Goal: Task Accomplishment & Management: Complete application form

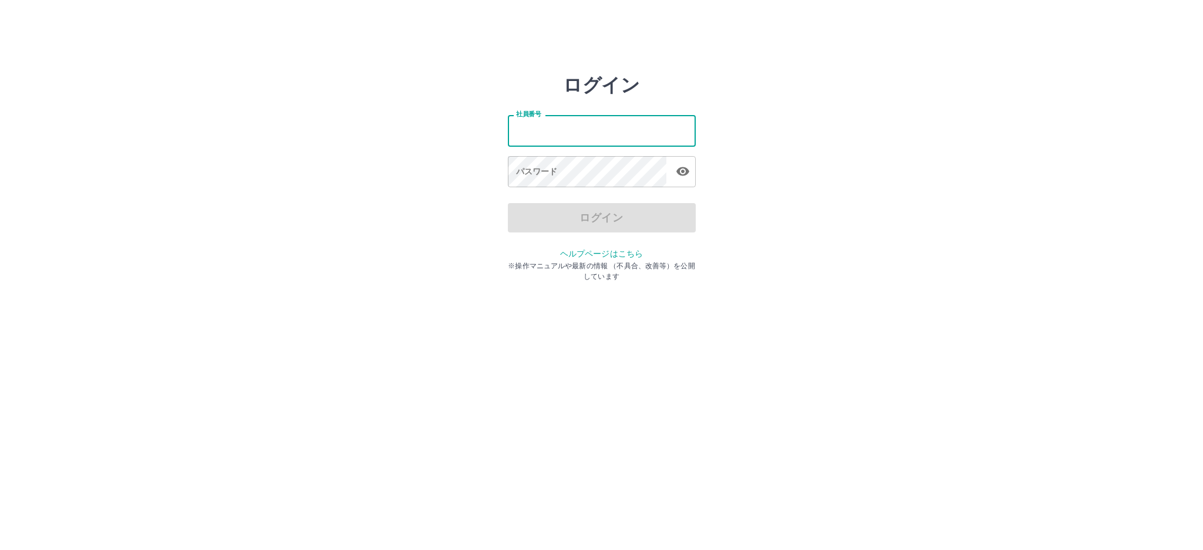
type input "*******"
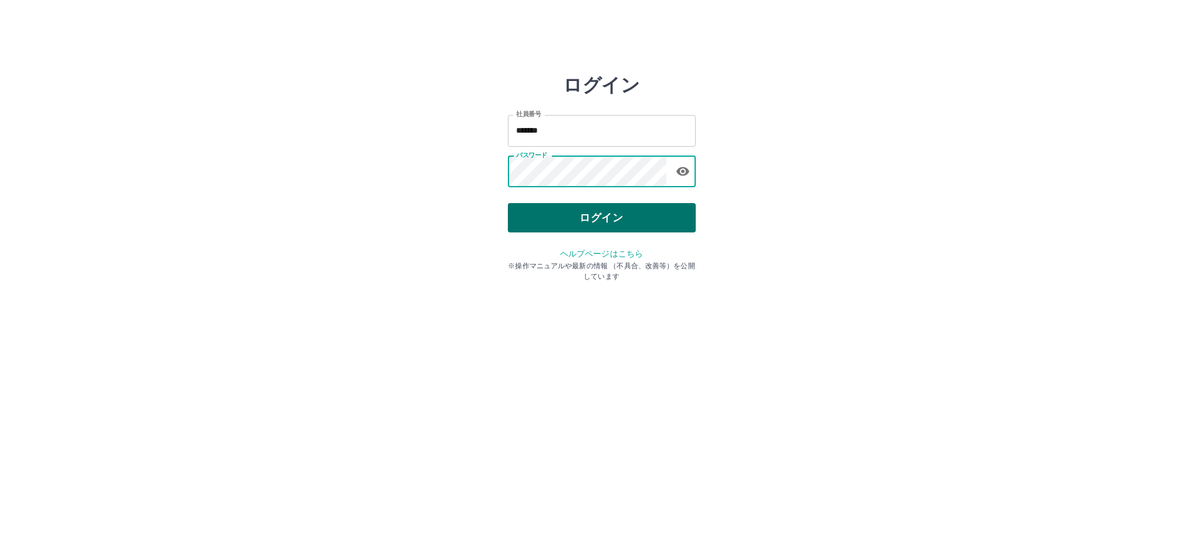
click at [682, 224] on button "ログイン" at bounding box center [602, 217] width 188 height 29
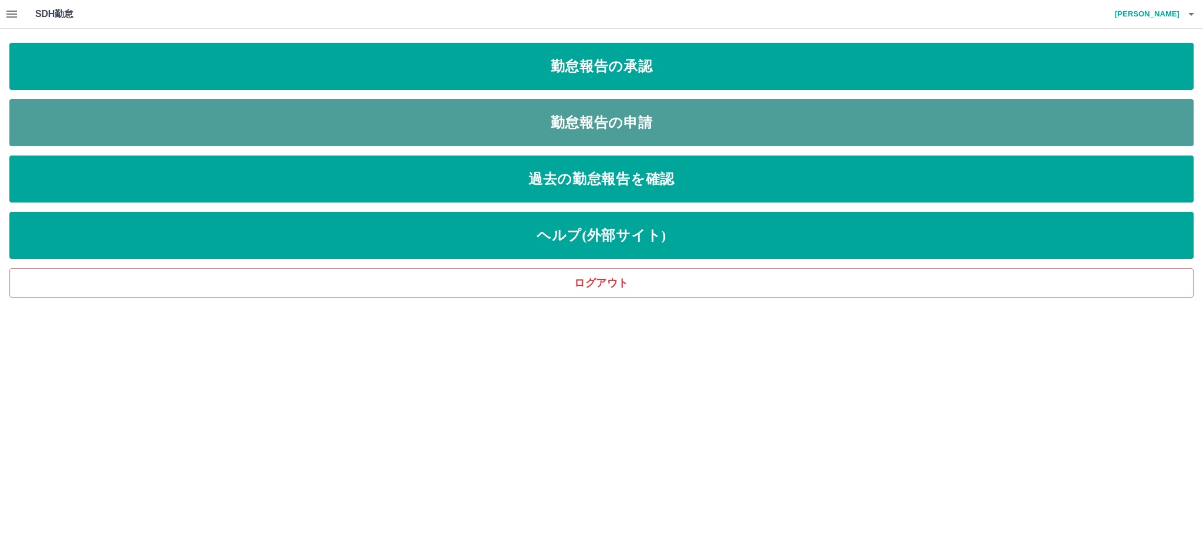
click at [575, 122] on link "勤怠報告の申請" at bounding box center [601, 122] width 1185 height 47
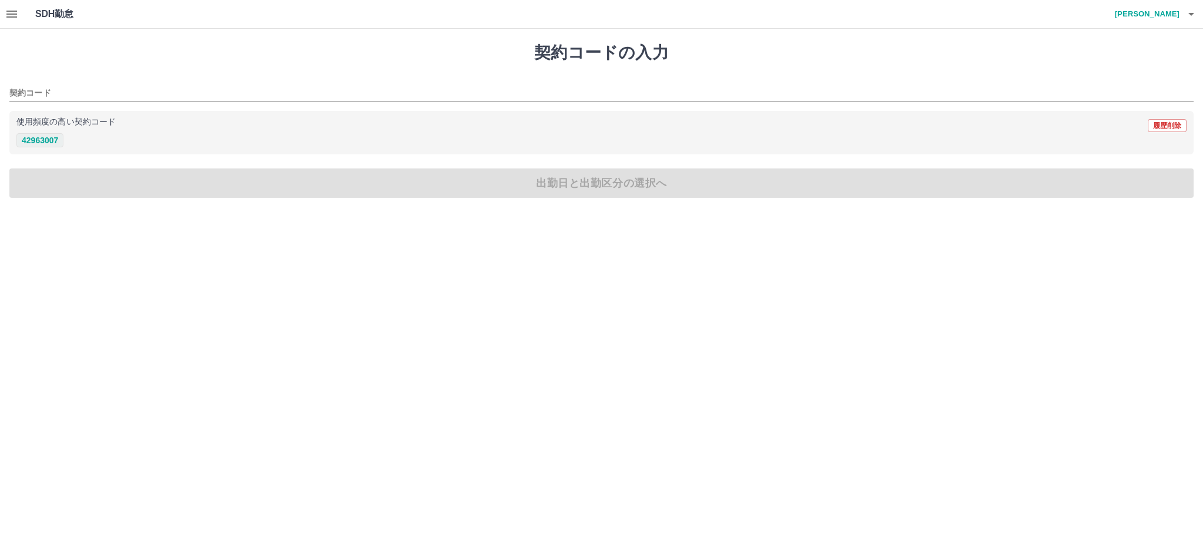
click at [35, 140] on button "42963007" at bounding box center [39, 140] width 47 height 14
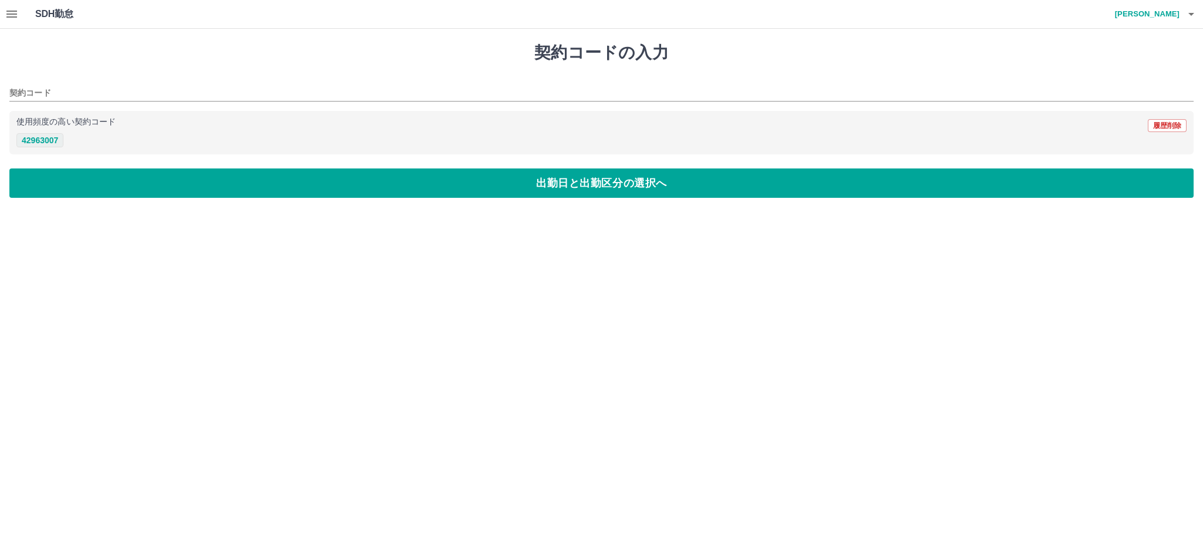
type input "********"
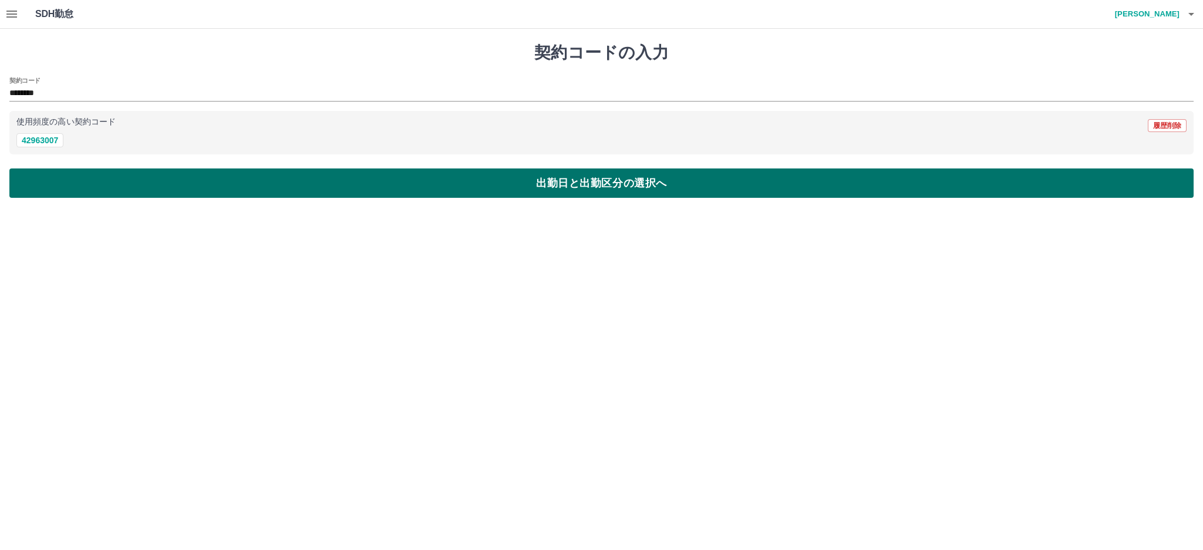
click at [194, 177] on button "出勤日と出勤区分の選択へ" at bounding box center [601, 183] width 1185 height 29
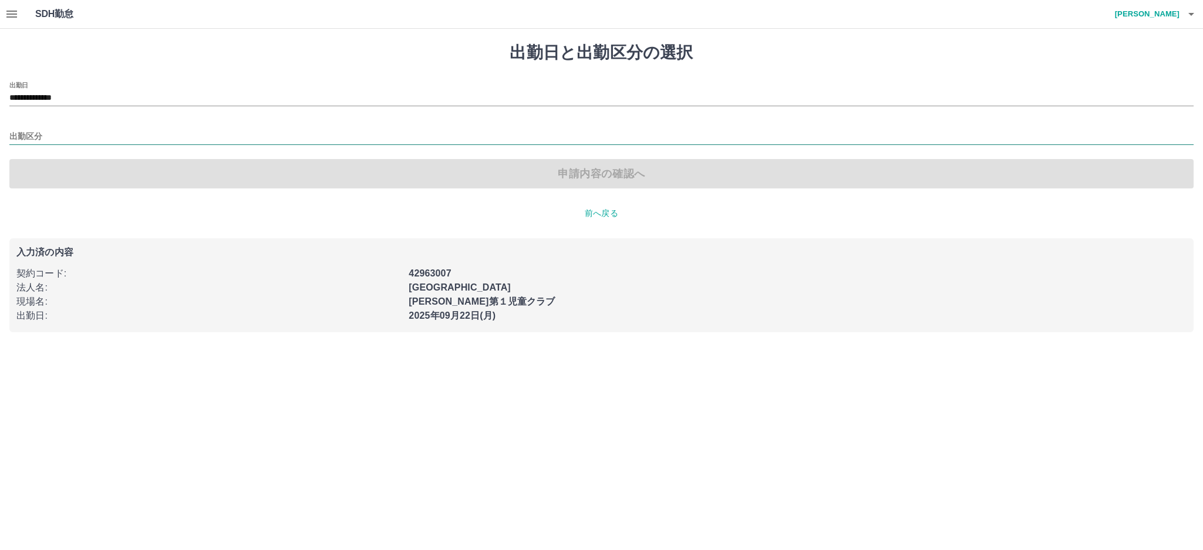
click at [32, 132] on input "出勤区分" at bounding box center [601, 137] width 1185 height 15
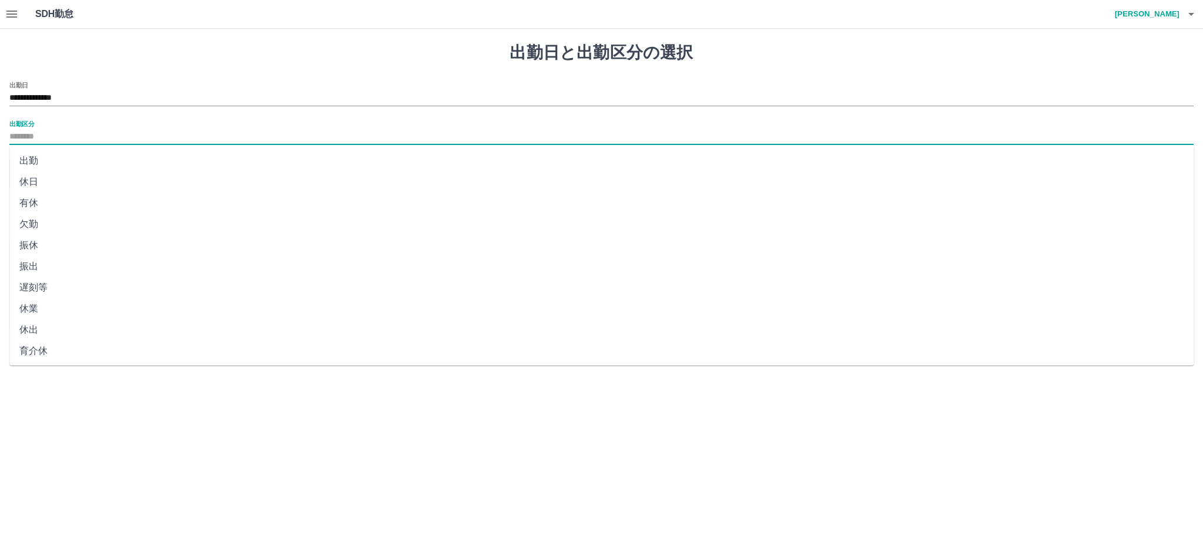
click at [39, 161] on li "出勤" at bounding box center [602, 160] width 1185 height 21
type input "**"
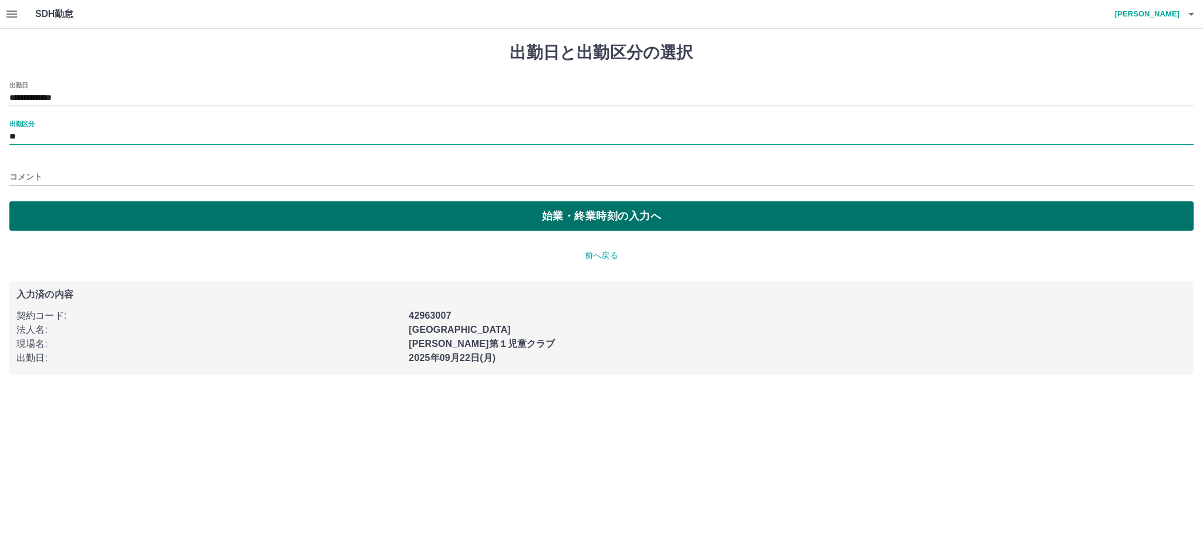
click at [260, 227] on button "始業・終業時刻の入力へ" at bounding box center [601, 215] width 1185 height 29
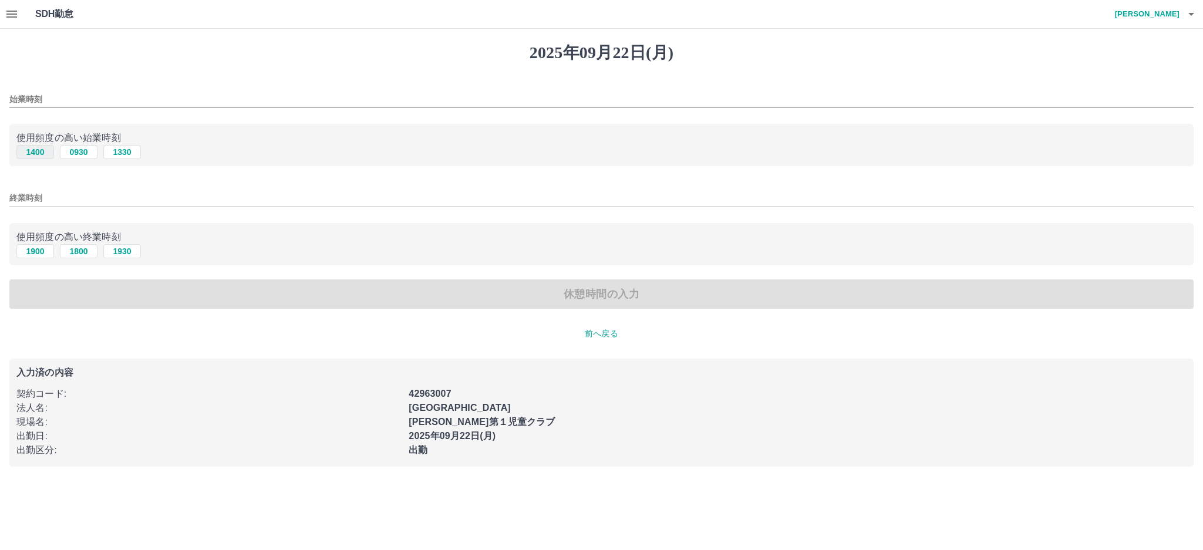
click at [39, 150] on button "1400" at bounding box center [35, 152] width 38 height 14
type input "****"
click at [35, 247] on button "1900" at bounding box center [35, 251] width 38 height 14
type input "****"
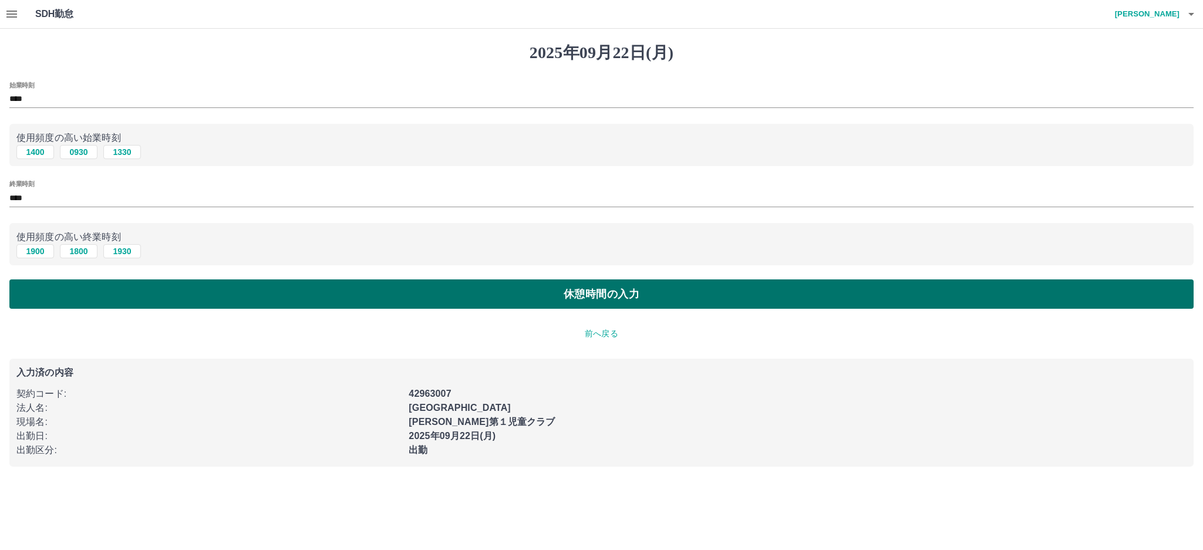
click at [205, 286] on button "休憩時間の入力" at bounding box center [601, 294] width 1185 height 29
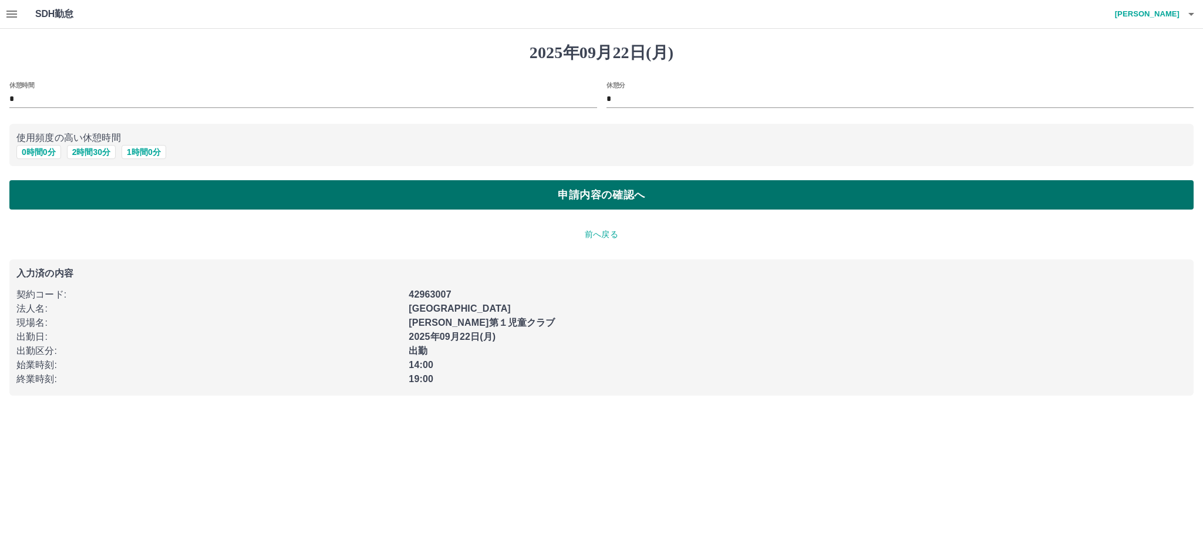
click at [339, 196] on button "申請内容の確認へ" at bounding box center [601, 194] width 1185 height 29
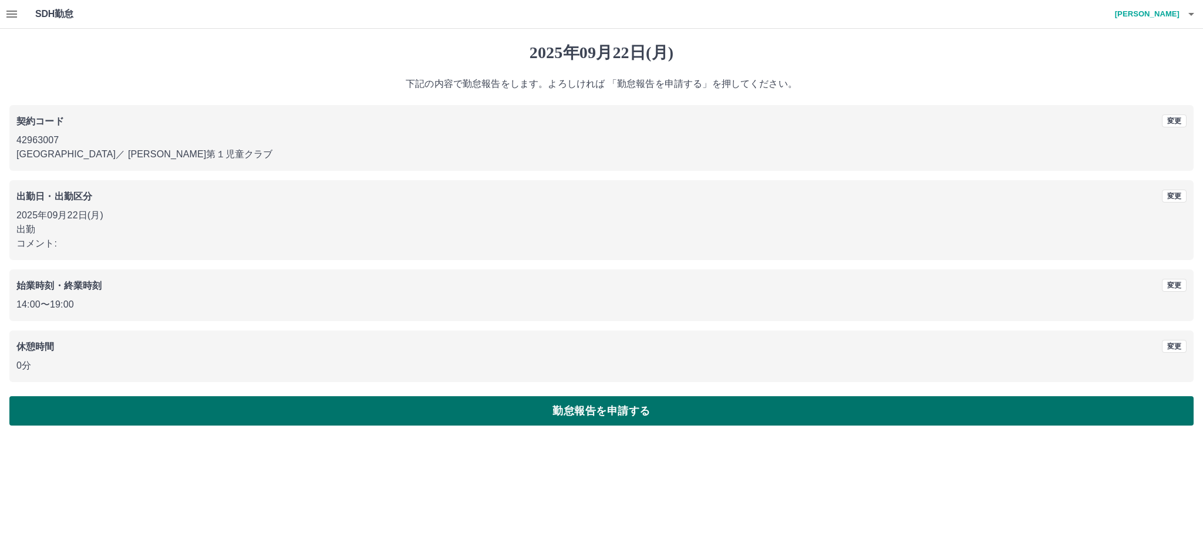
click at [290, 404] on button "勤怠報告を申請する" at bounding box center [601, 410] width 1185 height 29
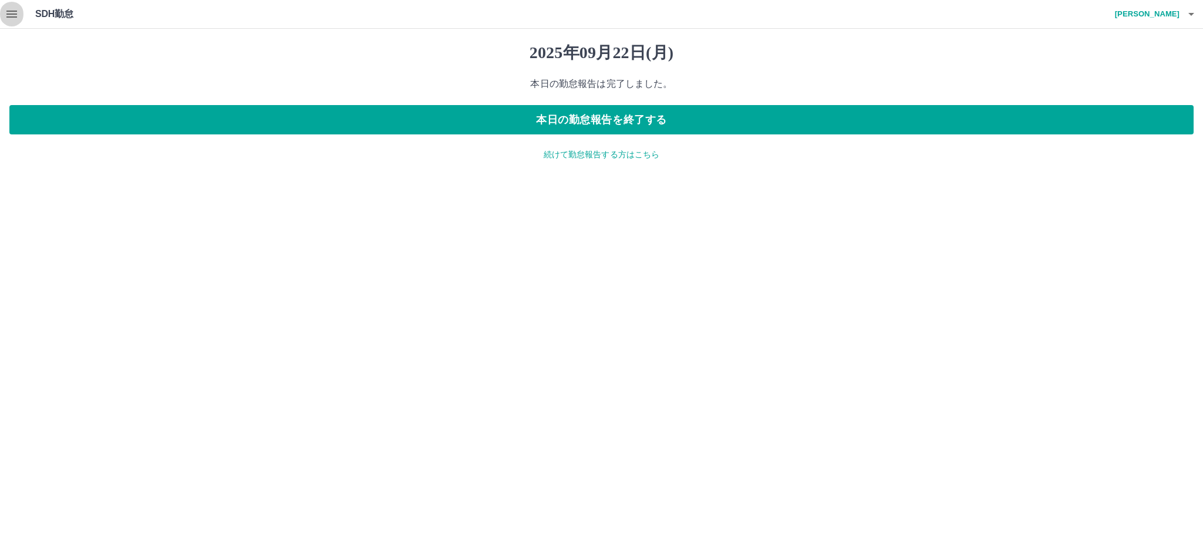
click at [11, 16] on icon "button" at bounding box center [12, 14] width 14 height 14
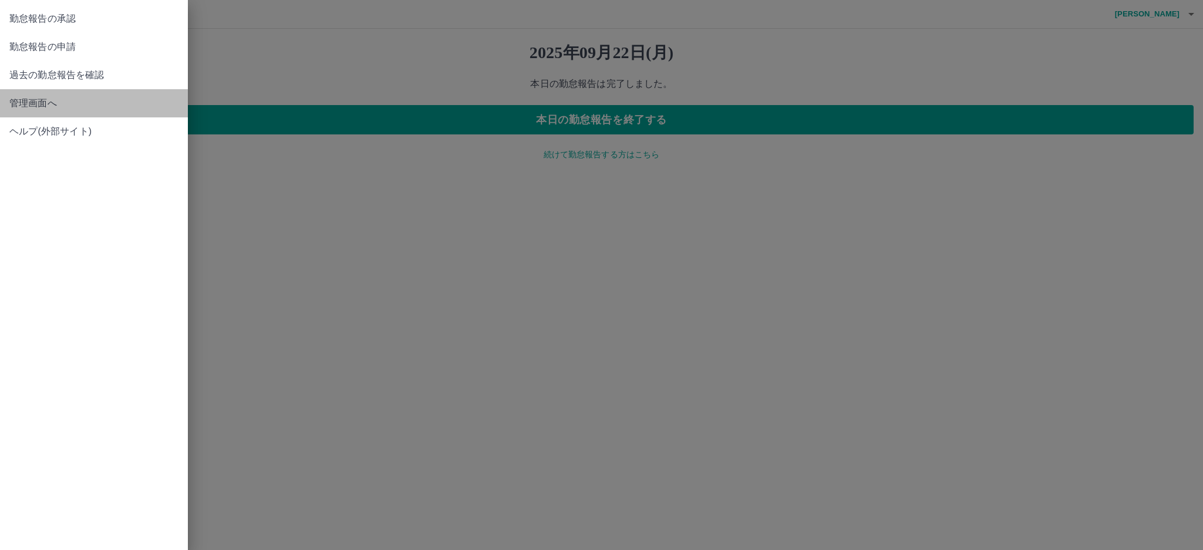
click at [41, 106] on span "管理画面へ" at bounding box center [93, 103] width 169 height 14
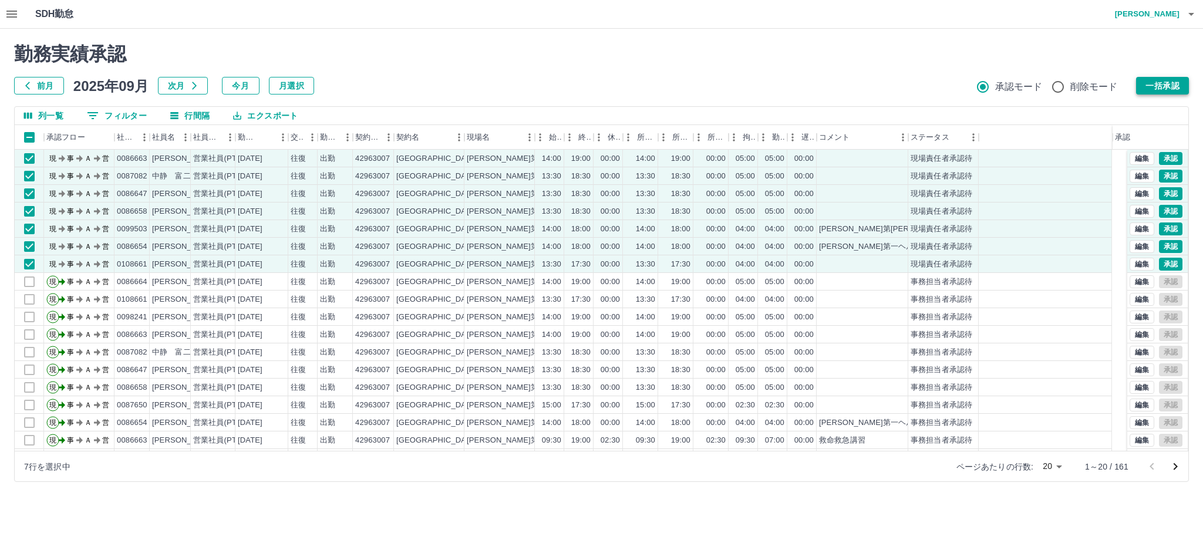
click at [1159, 90] on button "一括承認" at bounding box center [1162, 86] width 53 height 18
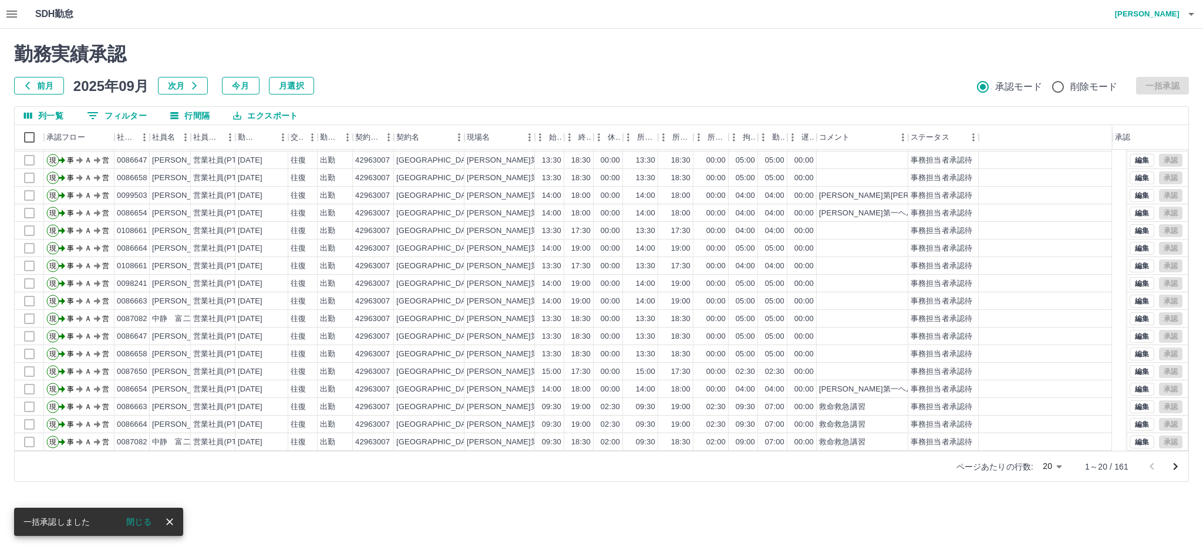
scroll to position [52, 0]
click at [1181, 469] on icon "次のページへ" at bounding box center [1176, 467] width 14 height 14
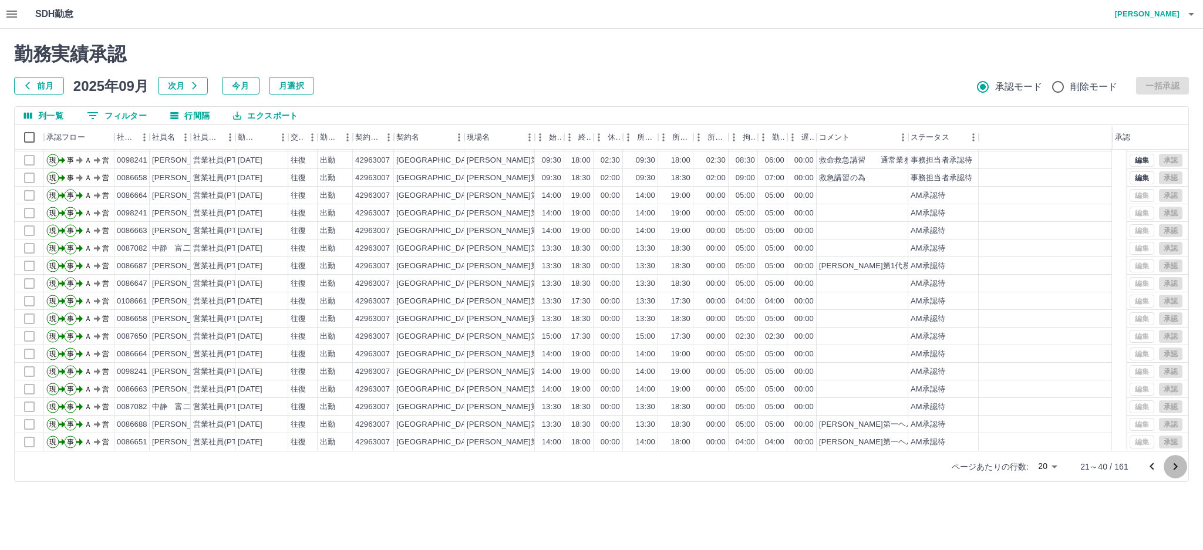
click at [1172, 462] on icon "次のページへ" at bounding box center [1176, 467] width 14 height 14
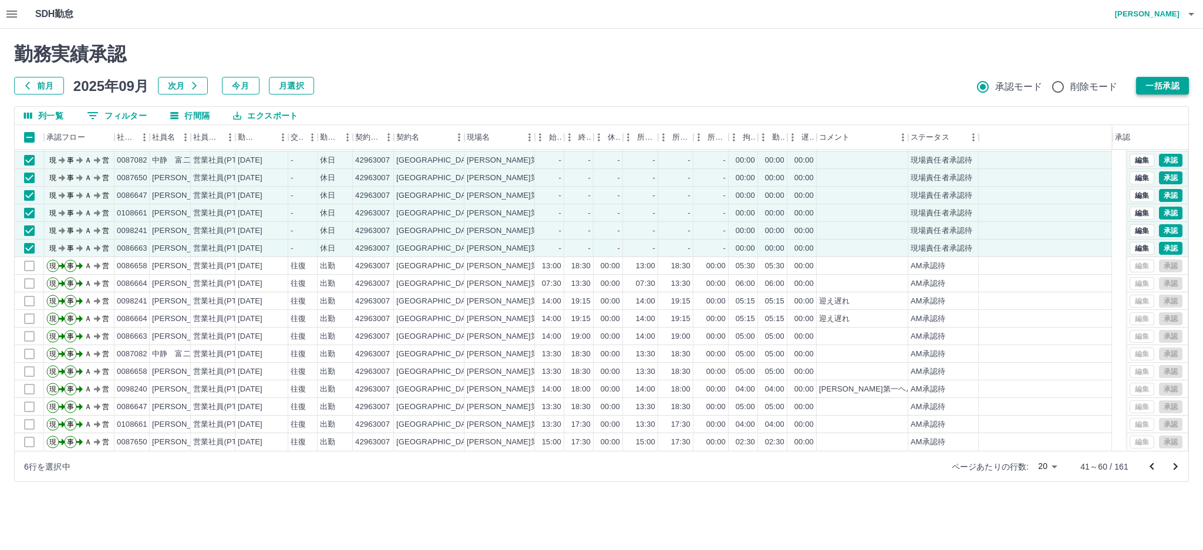
click at [1166, 85] on button "一括承認" at bounding box center [1162, 86] width 53 height 18
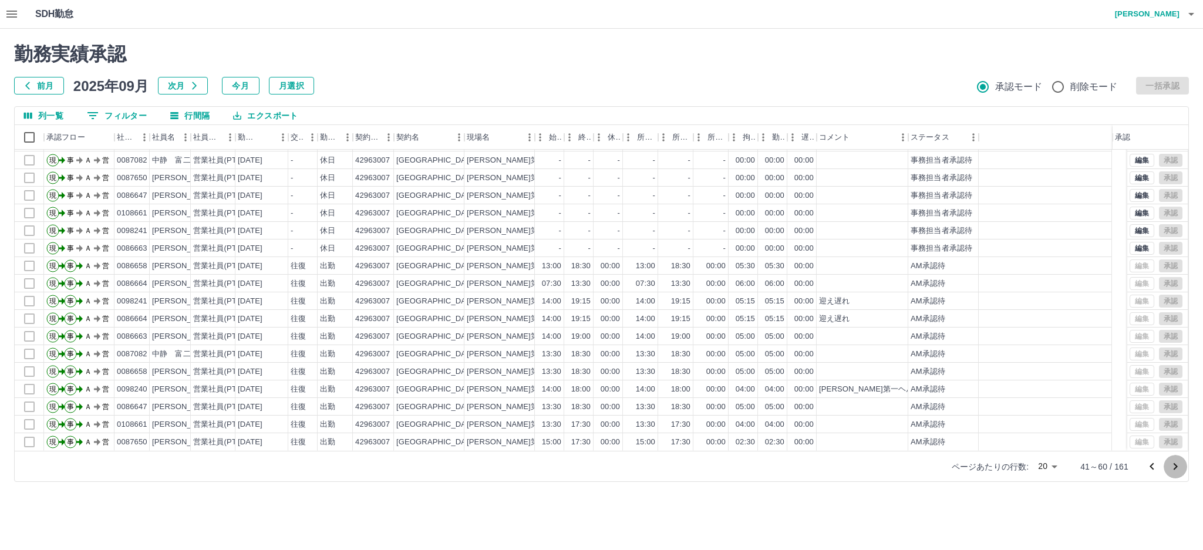
click at [1180, 465] on icon "次のページへ" at bounding box center [1176, 467] width 14 height 14
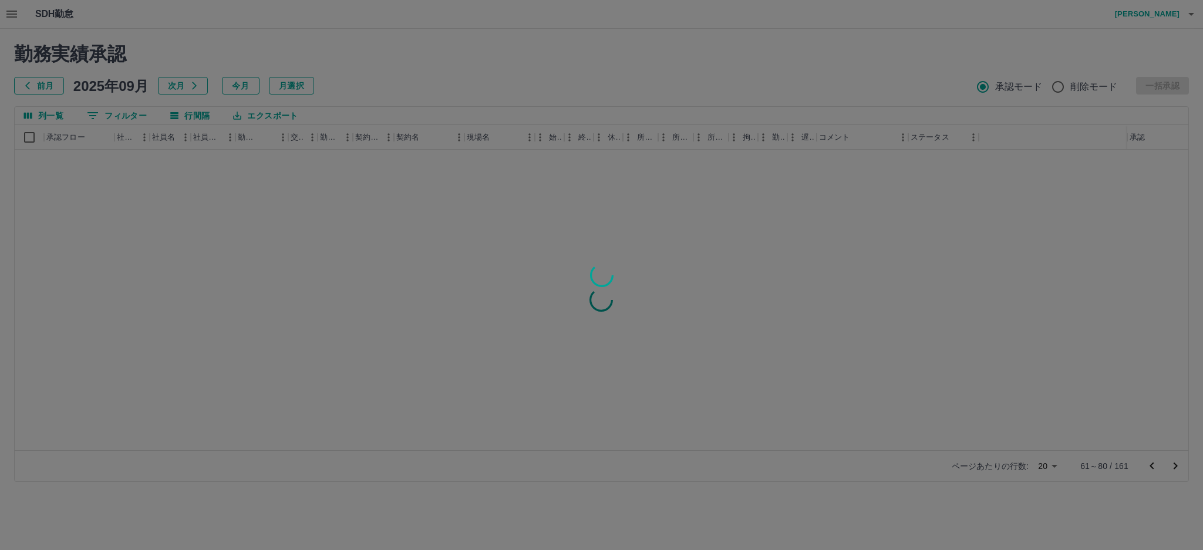
scroll to position [0, 0]
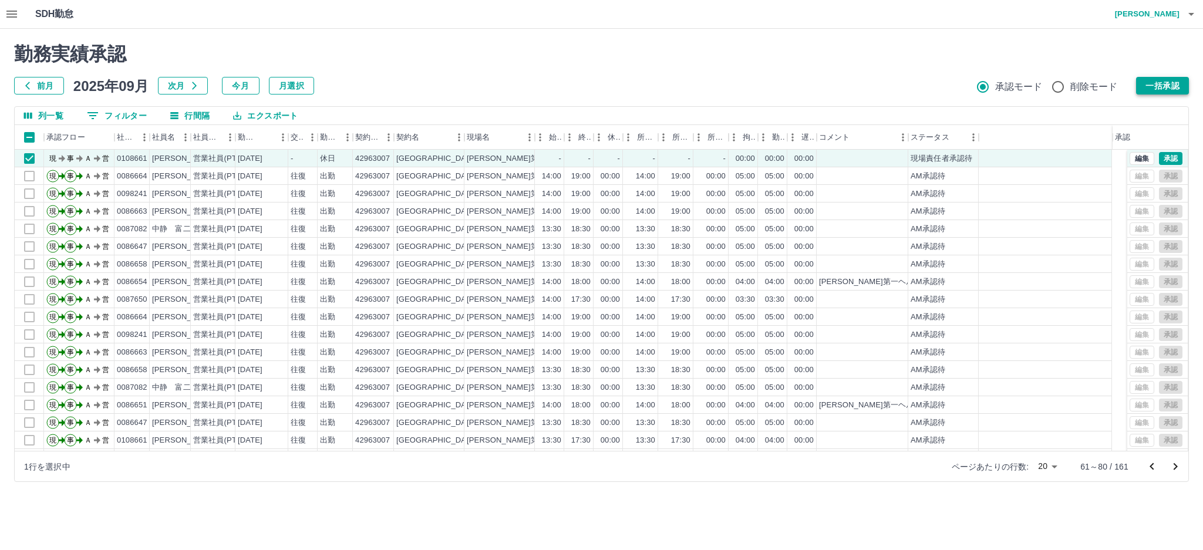
click at [1161, 86] on button "一括承認" at bounding box center [1162, 86] width 53 height 18
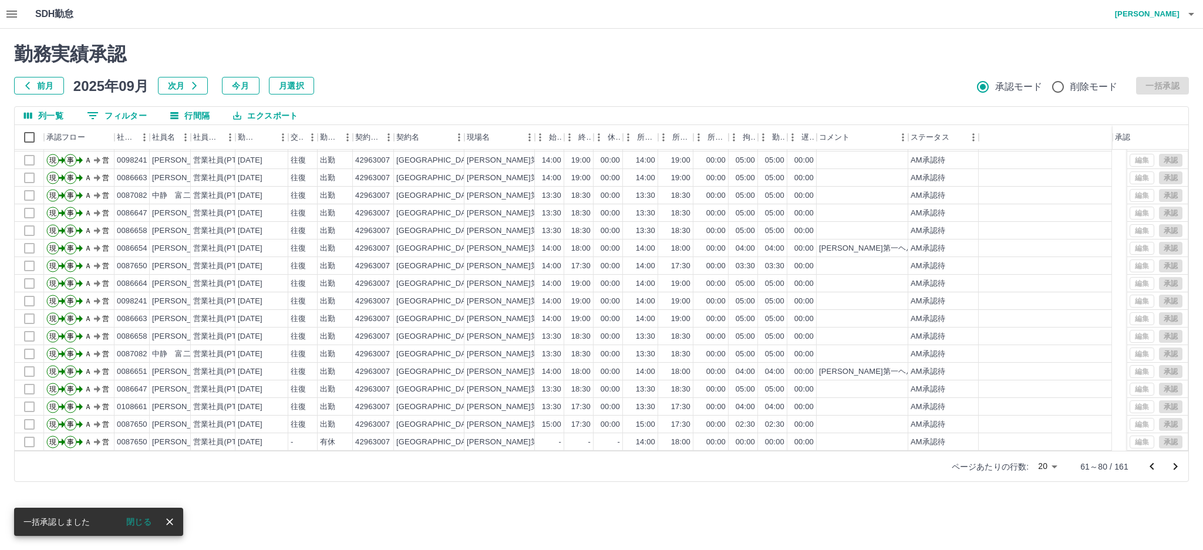
scroll to position [52, 0]
click at [1172, 464] on icon "次のページへ" at bounding box center [1176, 467] width 14 height 14
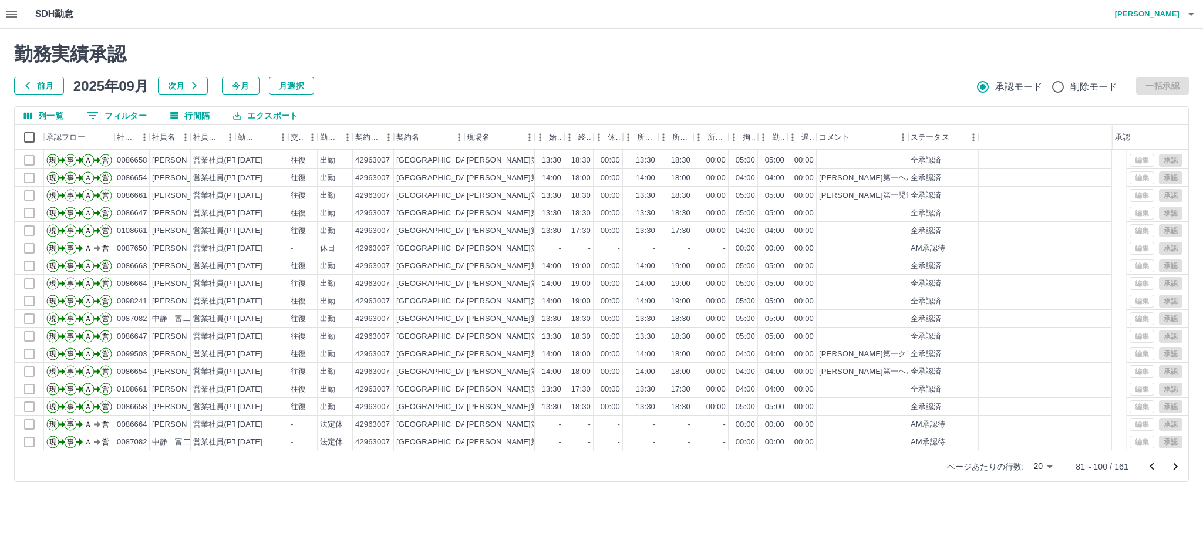
click at [1170, 463] on icon "次のページへ" at bounding box center [1176, 467] width 14 height 14
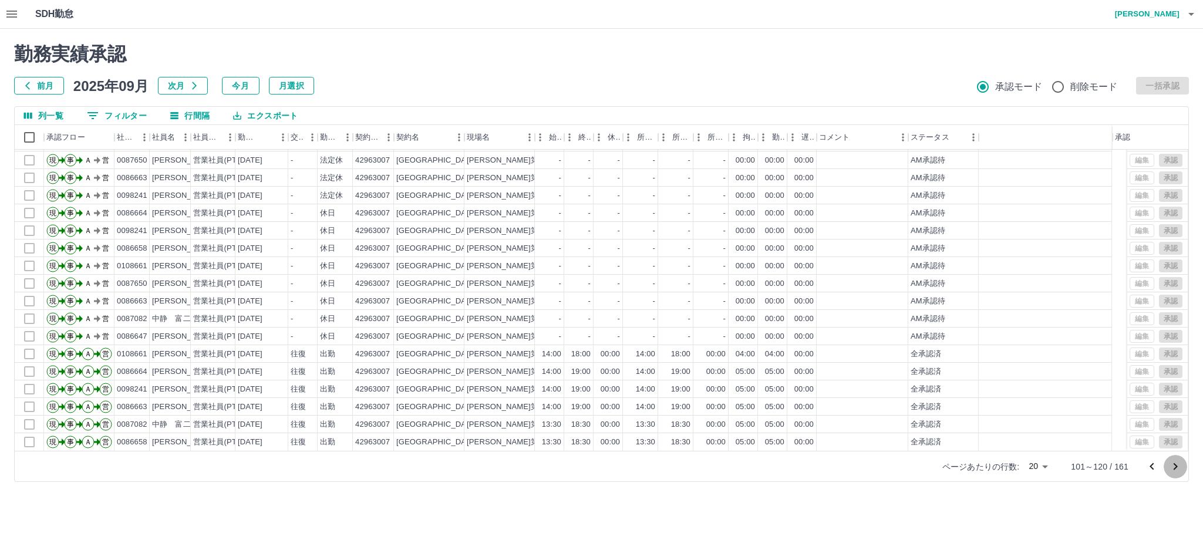
click at [1175, 462] on icon "次のページへ" at bounding box center [1176, 467] width 14 height 14
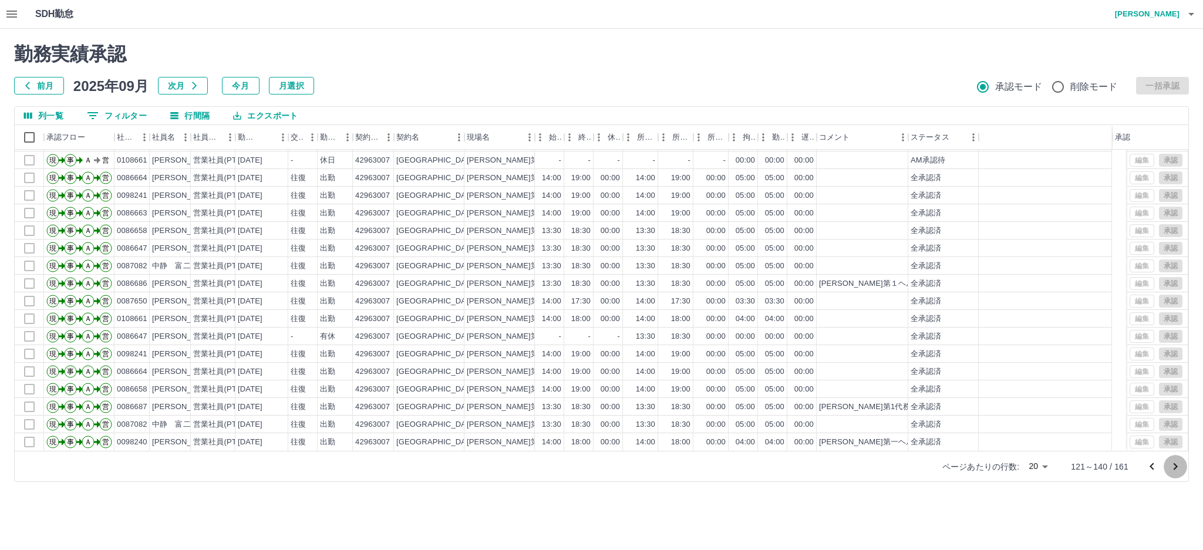
click at [1177, 470] on icon "次のページへ" at bounding box center [1176, 467] width 14 height 14
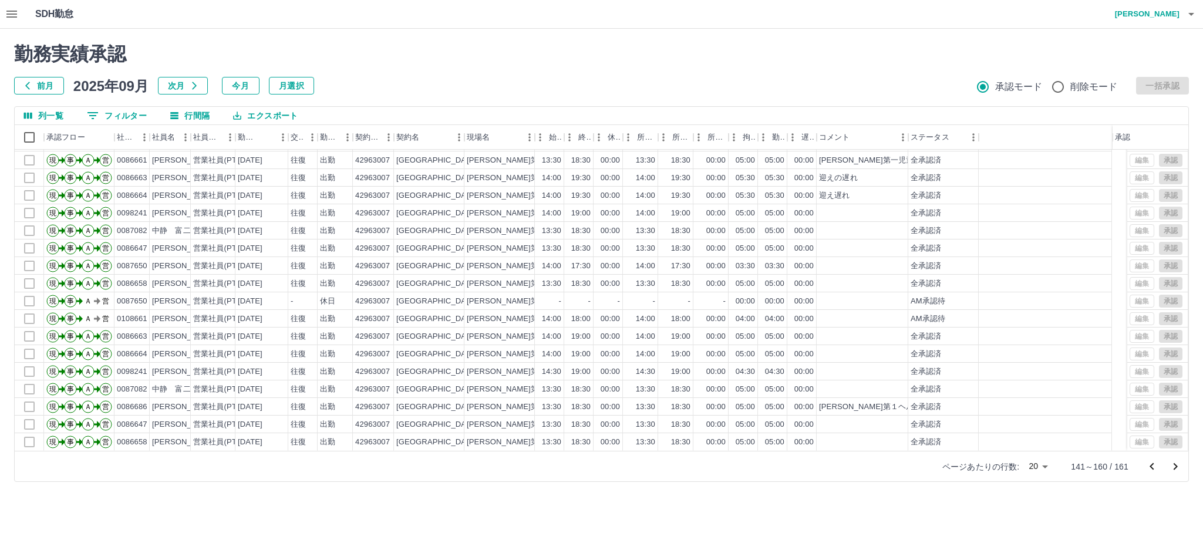
click at [1174, 469] on icon "次のページへ" at bounding box center [1176, 467] width 14 height 14
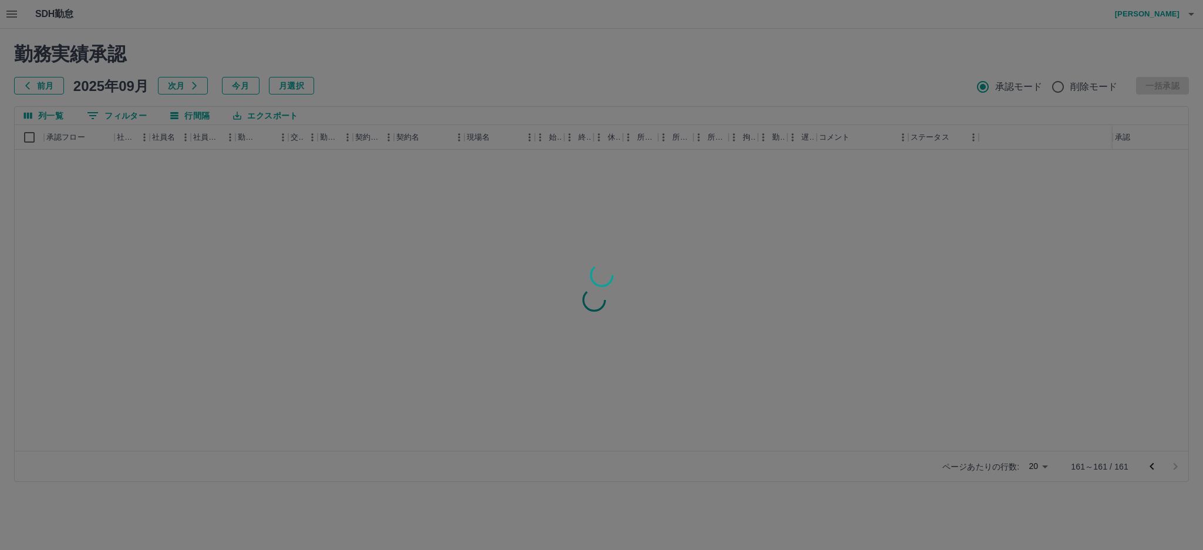
scroll to position [0, 0]
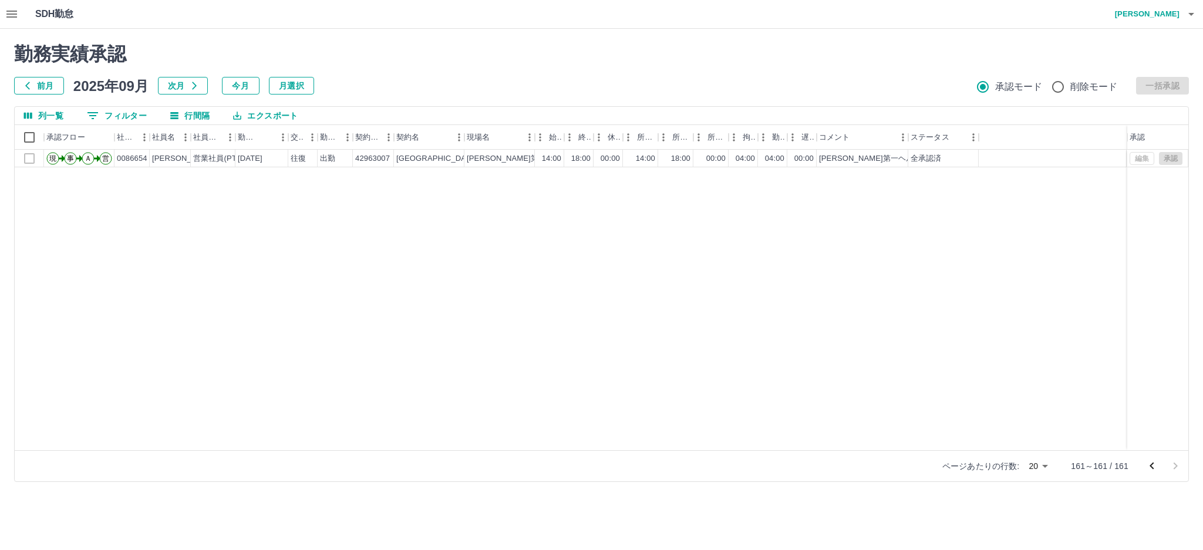
click at [12, 21] on button "button" at bounding box center [11, 14] width 23 height 28
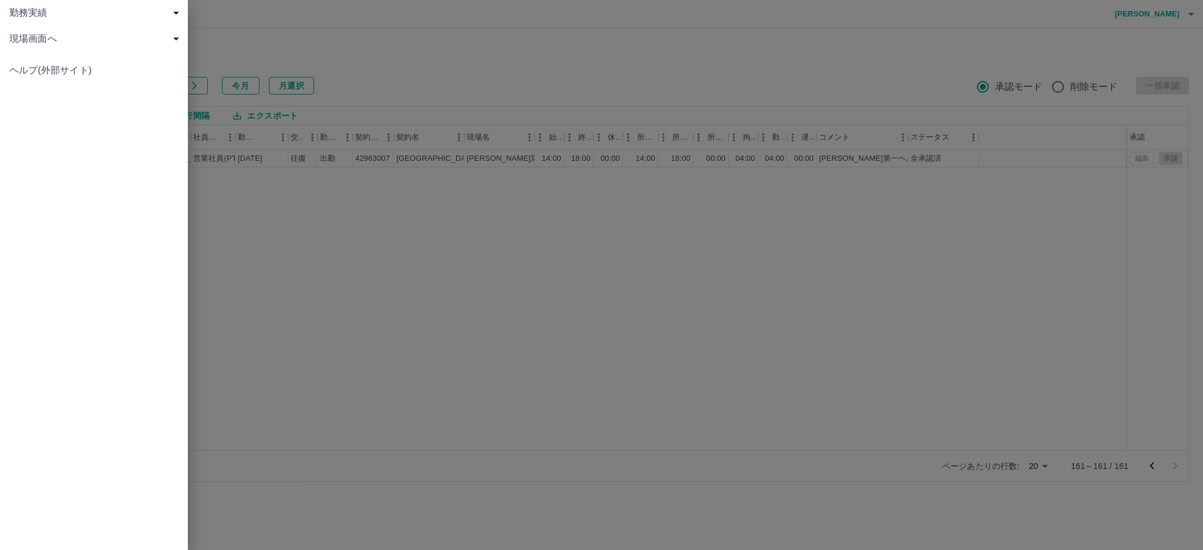
click at [49, 44] on span "現場画面へ" at bounding box center [96, 39] width 174 height 14
click at [60, 53] on link "現場画面へ" at bounding box center [94, 65] width 188 height 26
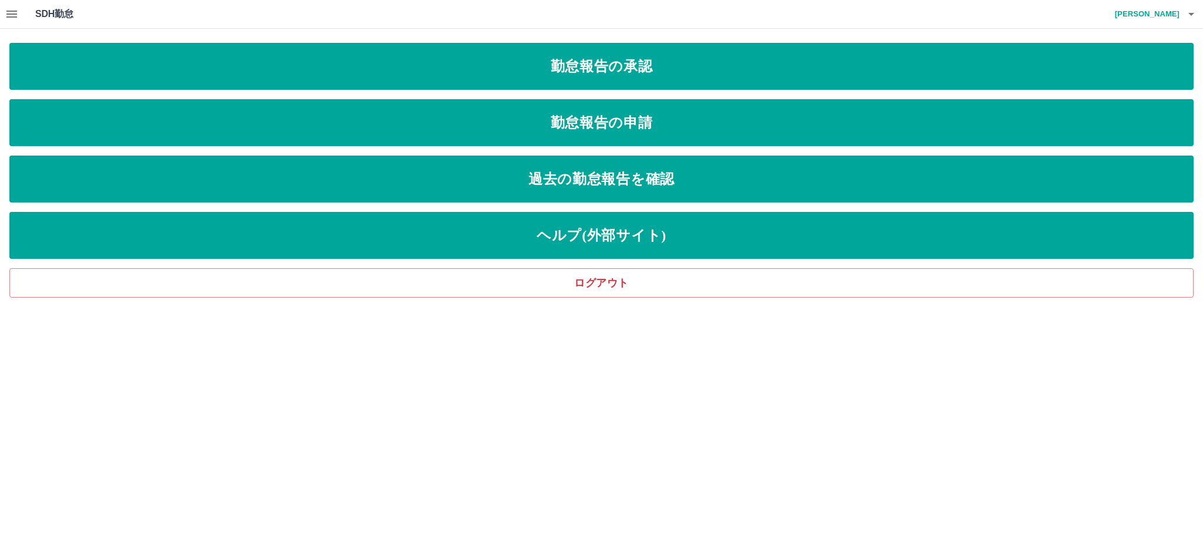
click at [5, 18] on icon "button" at bounding box center [12, 14] width 14 height 14
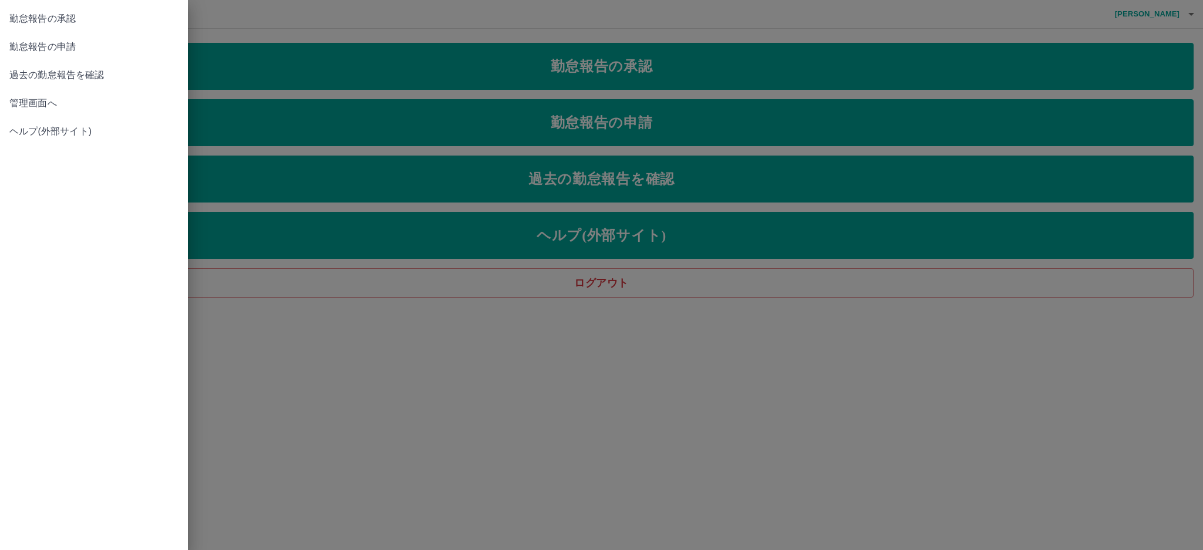
click at [39, 96] on span "管理画面へ" at bounding box center [93, 103] width 169 height 14
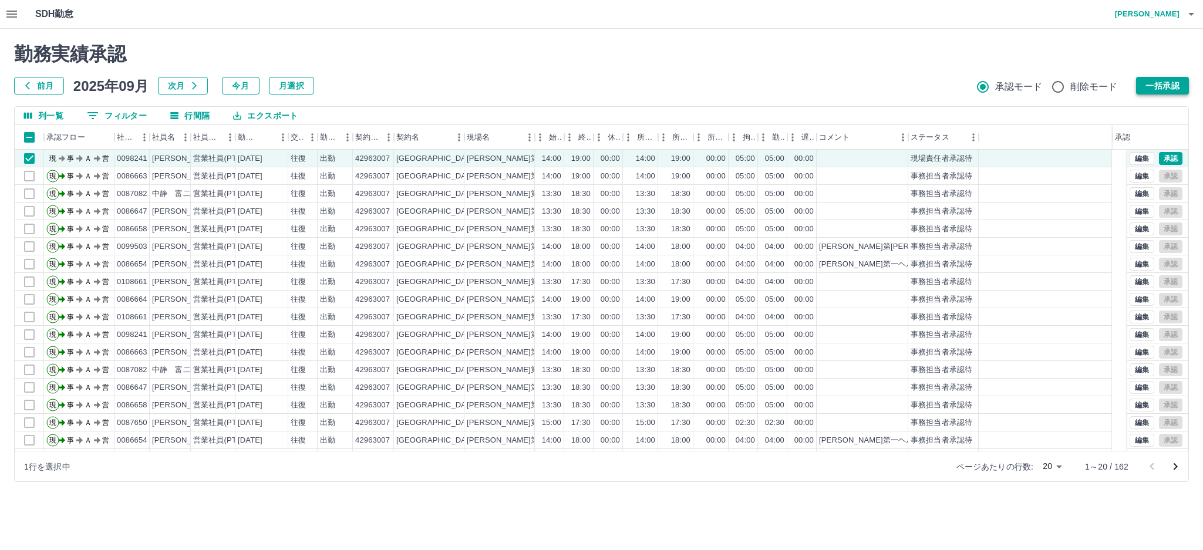
click at [1179, 77] on button "一括承認" at bounding box center [1162, 86] width 53 height 18
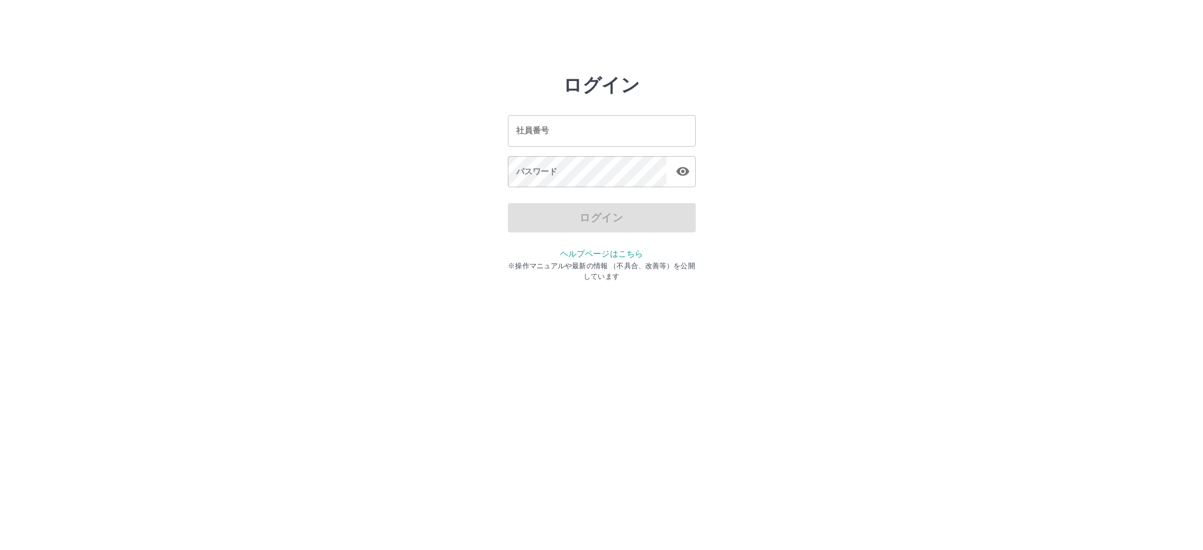
click at [546, 136] on input "社員番号" at bounding box center [602, 130] width 188 height 31
type input "*******"
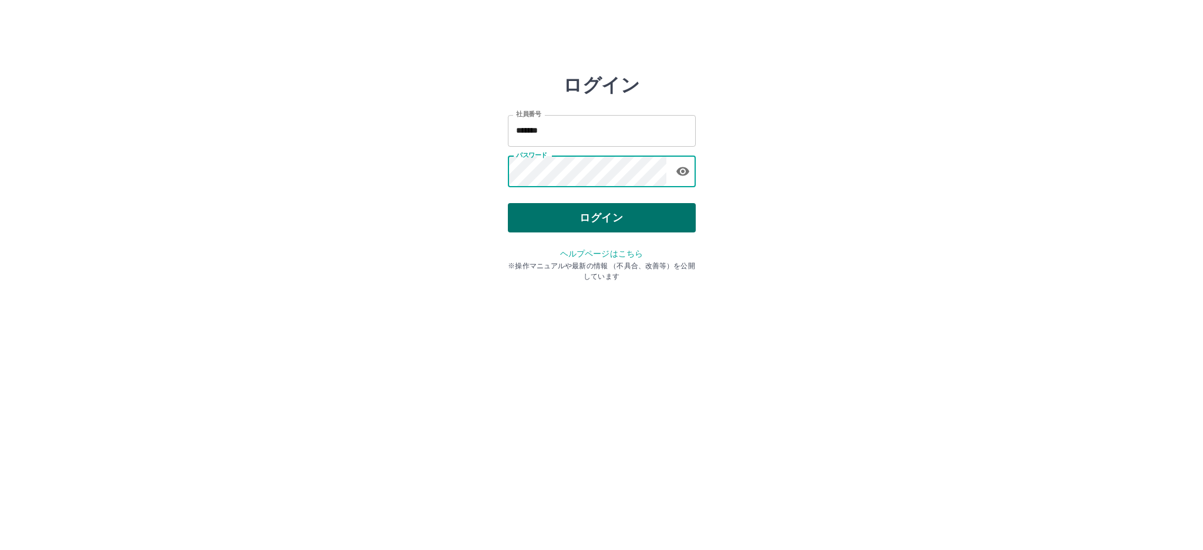
click at [644, 217] on button "ログイン" at bounding box center [602, 217] width 188 height 29
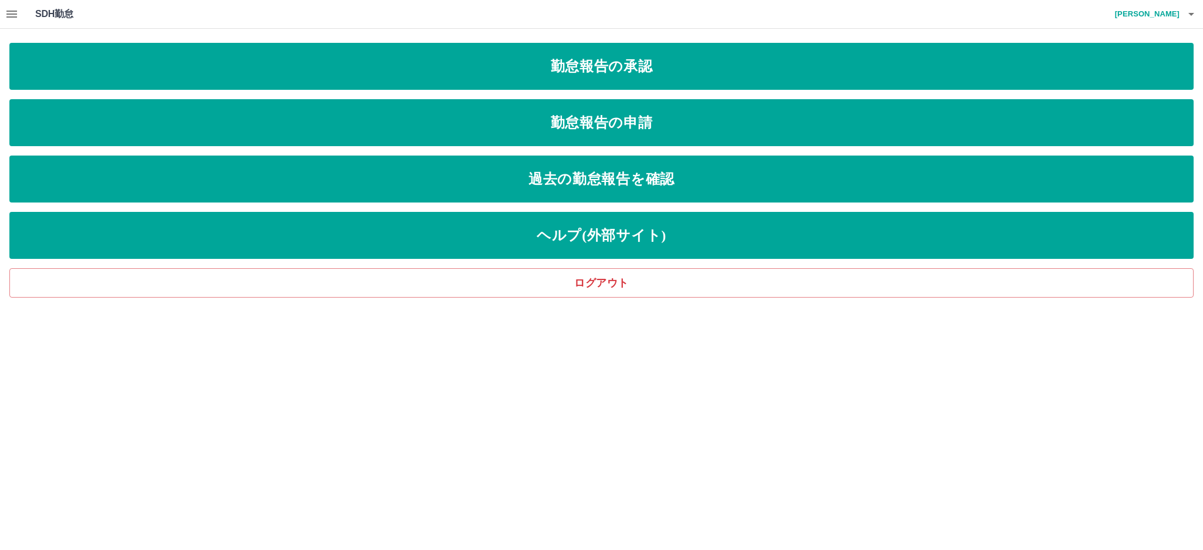
click at [11, 11] on icon "button" at bounding box center [11, 14] width 11 height 7
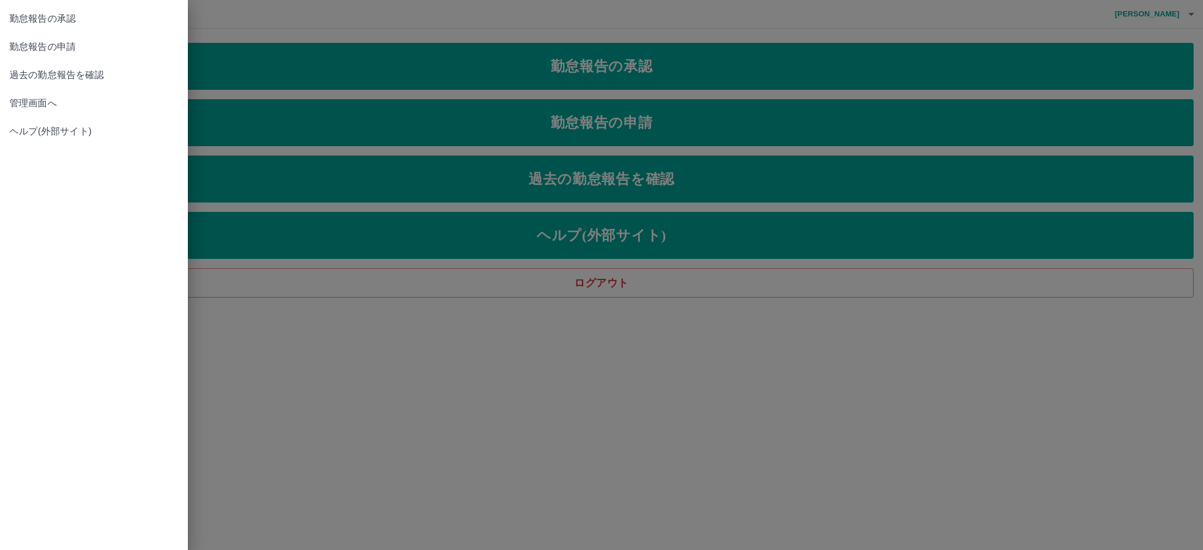
click at [52, 103] on span "管理画面へ" at bounding box center [93, 103] width 169 height 14
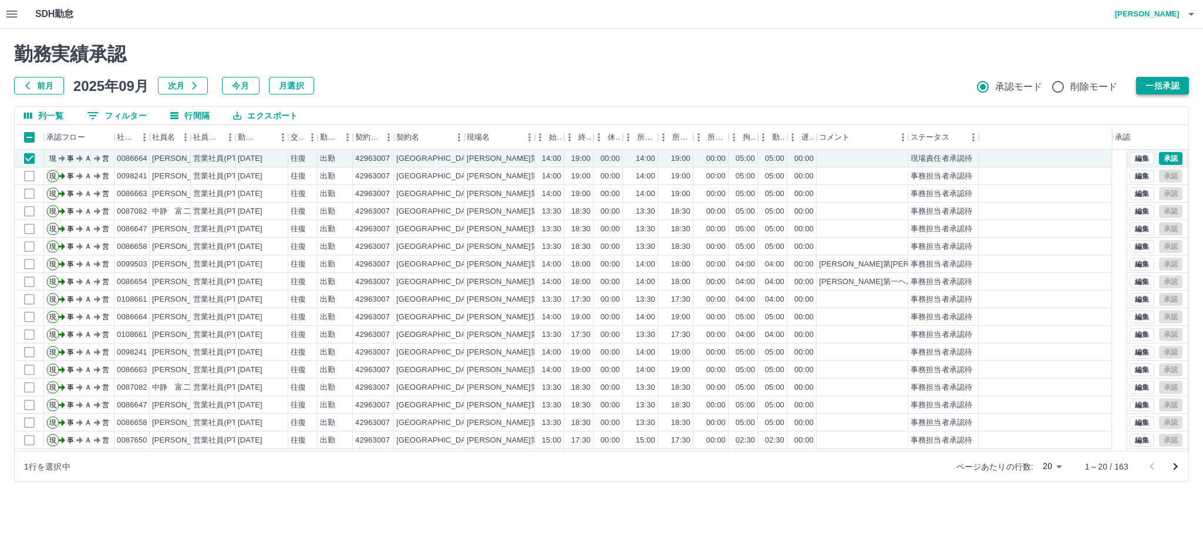
click at [1154, 80] on button "一括承認" at bounding box center [1162, 86] width 53 height 18
